Goal: Find specific page/section: Find specific page/section

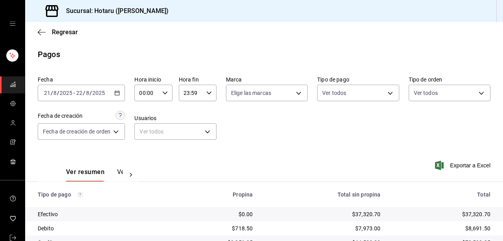
scroll to position [121, 0]
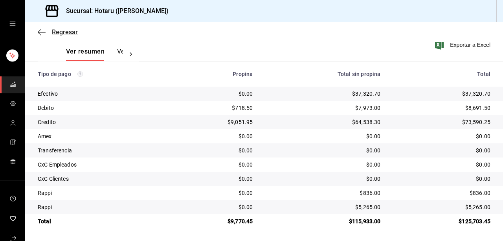
click at [42, 33] on icon "button" at bounding box center [42, 32] width 8 height 7
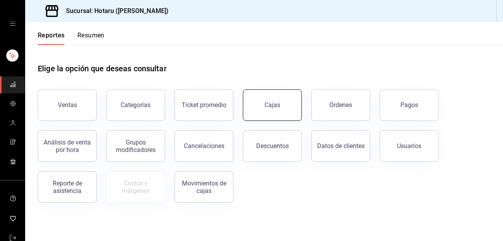
click at [280, 112] on button "Cajas" at bounding box center [272, 104] width 59 height 31
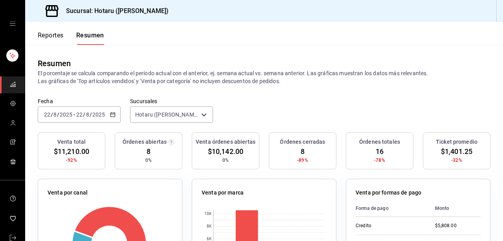
click at [55, 32] on button "Reportes" at bounding box center [51, 37] width 26 height 13
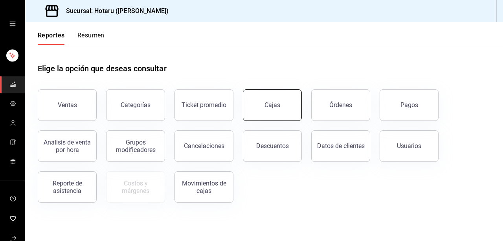
click at [274, 97] on button "Cajas" at bounding box center [272, 104] width 59 height 31
